Goal: Transaction & Acquisition: Subscribe to service/newsletter

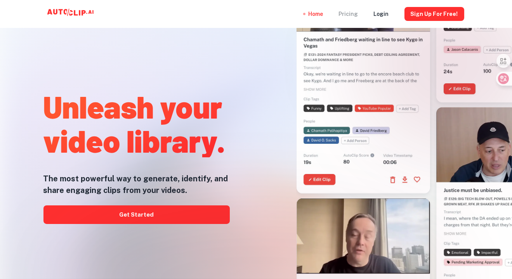
click at [356, 15] on div "Pricing" at bounding box center [348, 14] width 19 height 28
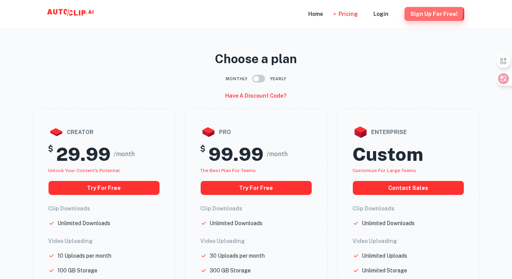
click at [419, 10] on button "Sign Up for free!" at bounding box center [434, 14] width 60 height 14
